Goal: Task Accomplishment & Management: Use online tool/utility

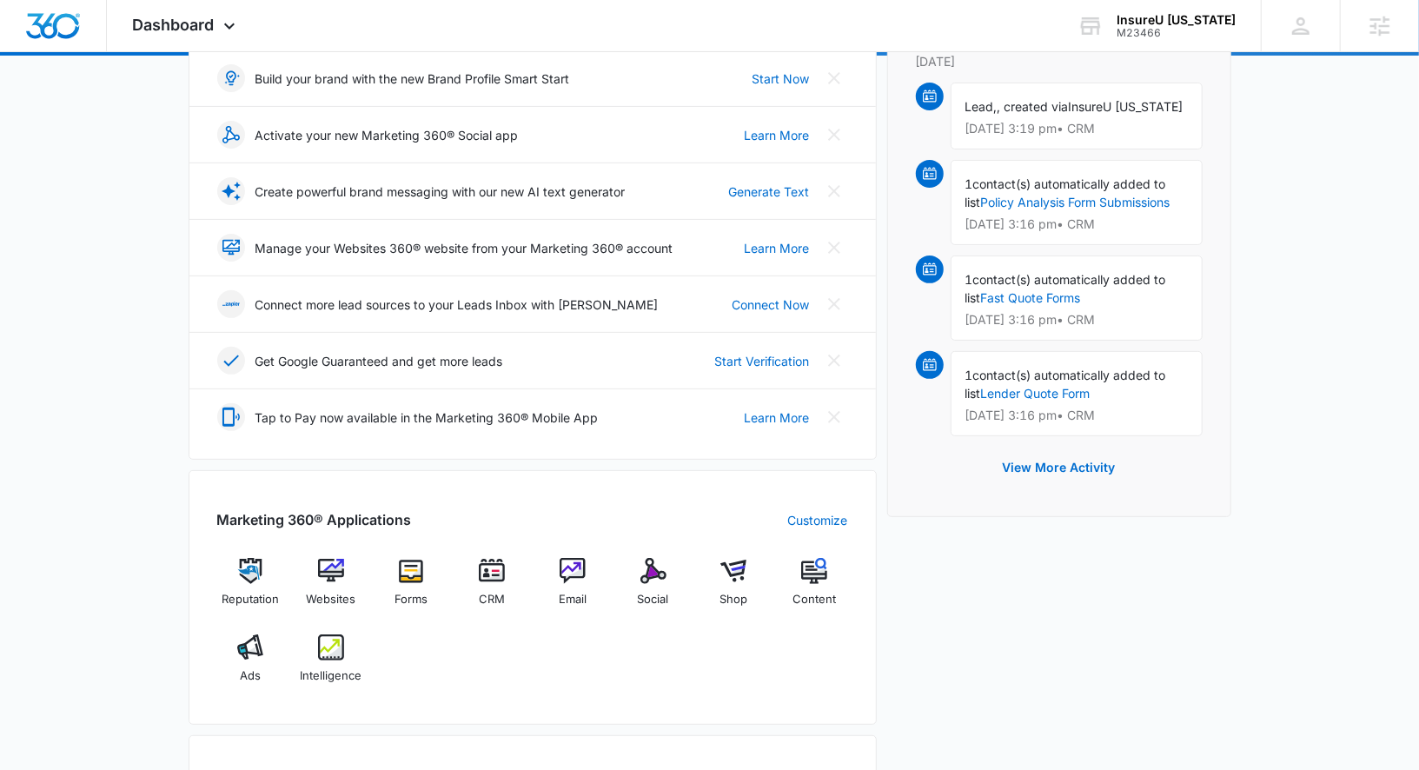
scroll to position [281, 0]
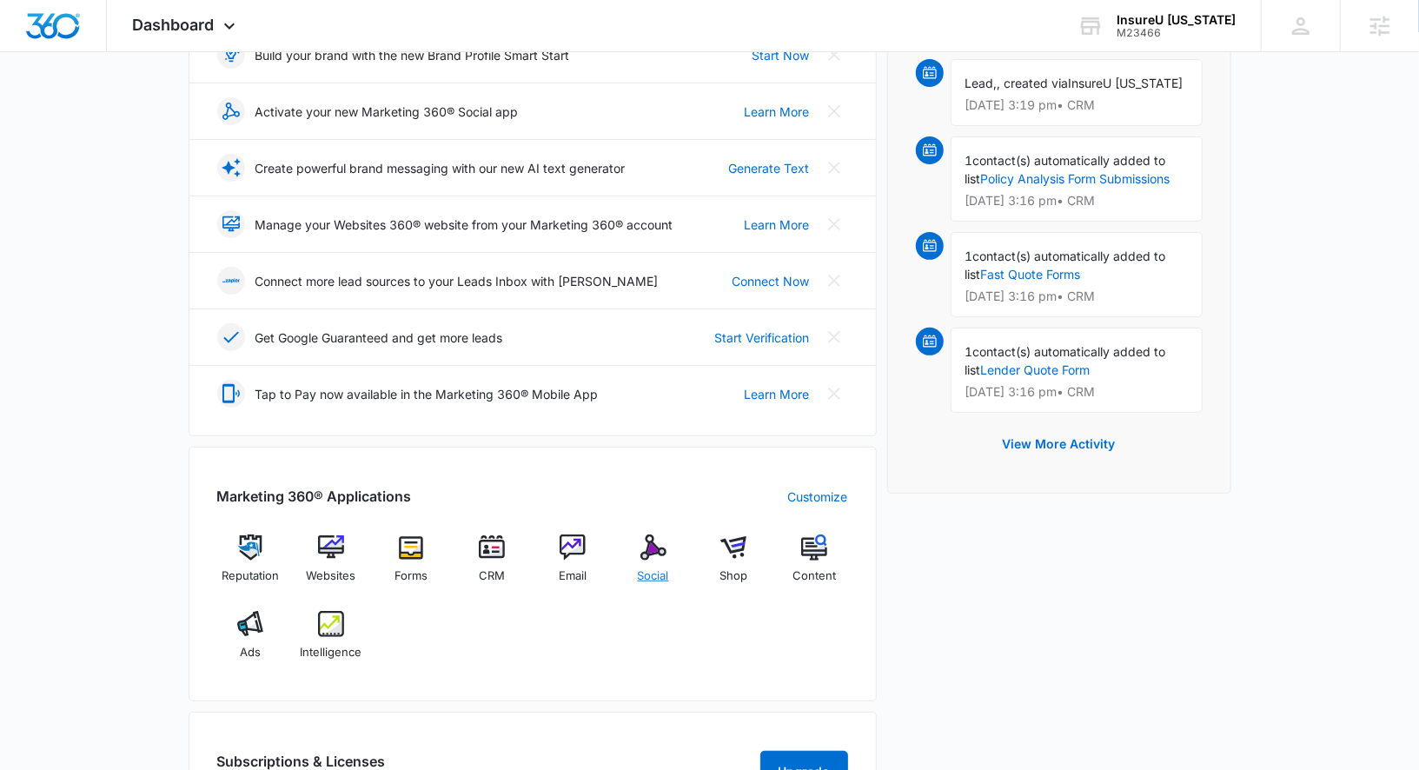
click at [651, 537] on img at bounding box center [653, 547] width 26 height 26
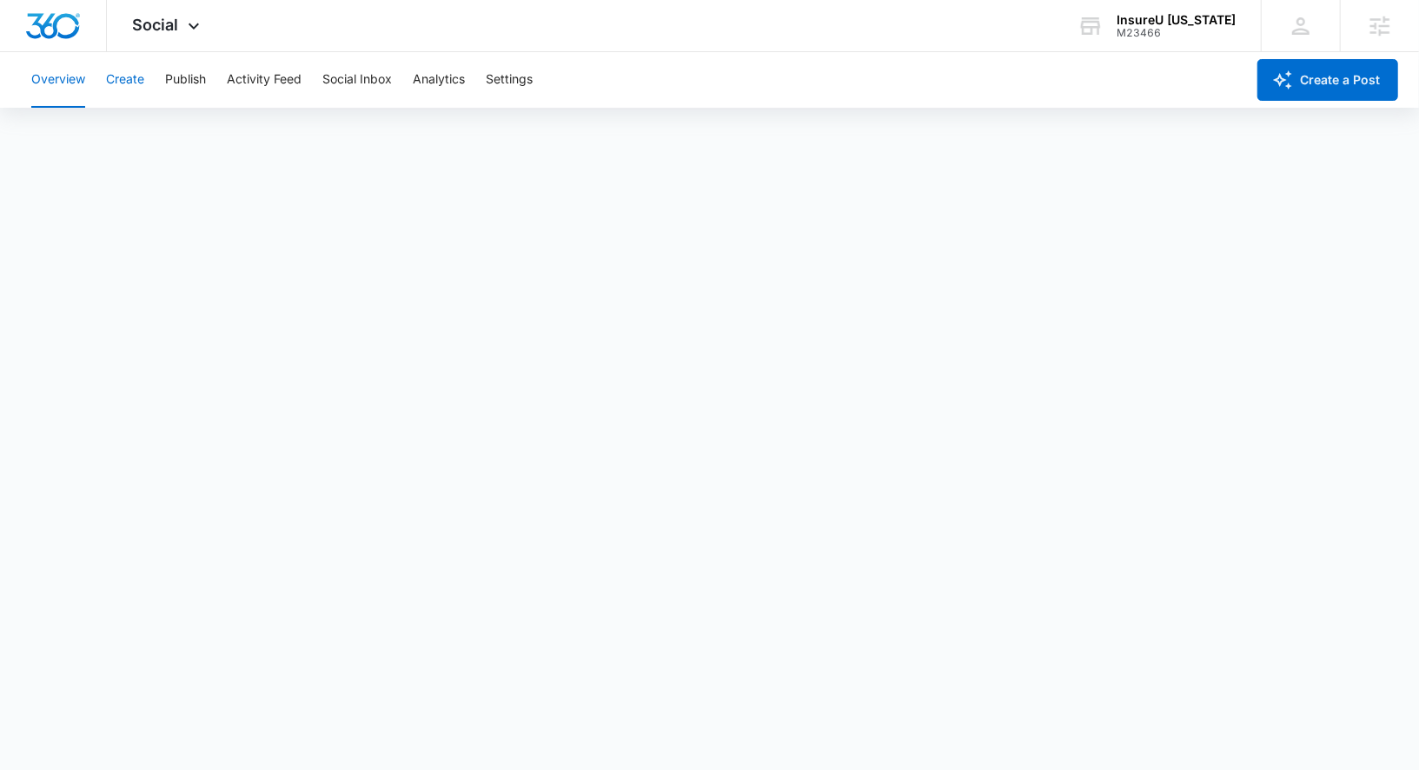
click at [136, 77] on button "Create" at bounding box center [125, 80] width 38 height 56
click at [169, 123] on button "Approvals" at bounding box center [170, 133] width 58 height 49
